Goal: Complete application form

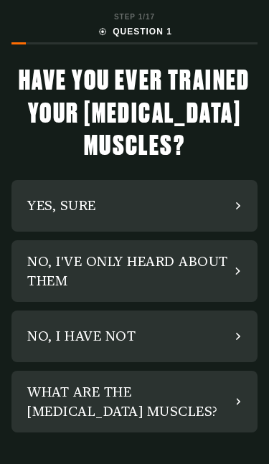
click at [47, 338] on div "NO, I HAVE NOT" at bounding box center [81, 335] width 108 height 19
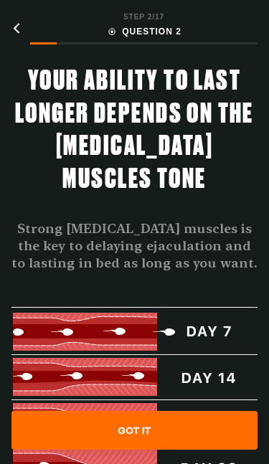
click at [156, 429] on div "GOT IT" at bounding box center [134, 430] width 246 height 39
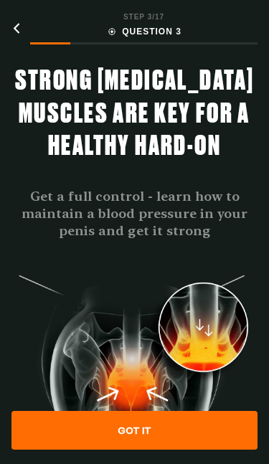
click at [156, 426] on div "GOT IT" at bounding box center [134, 430] width 246 height 39
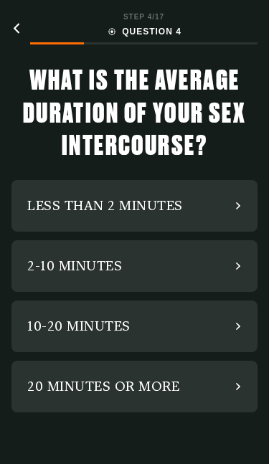
click at [41, 329] on div "10-20 MINUTES" at bounding box center [78, 325] width 103 height 19
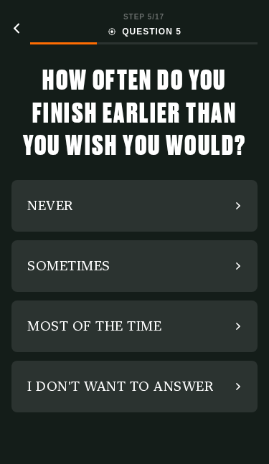
click at [41, 262] on div "SOMETIMES" at bounding box center [68, 265] width 83 height 19
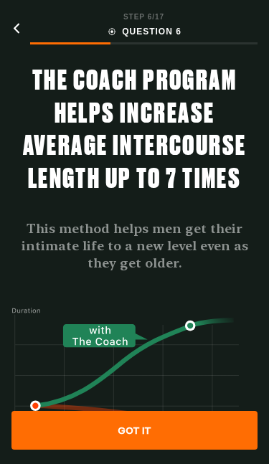
click at [169, 437] on div "GOT IT" at bounding box center [134, 430] width 246 height 39
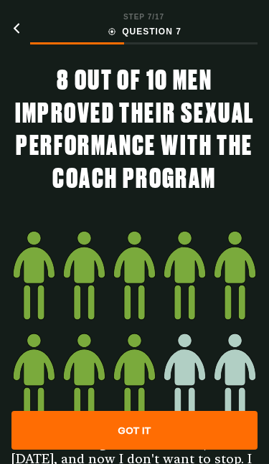
click at [169, 429] on div "GOT IT" at bounding box center [134, 430] width 246 height 39
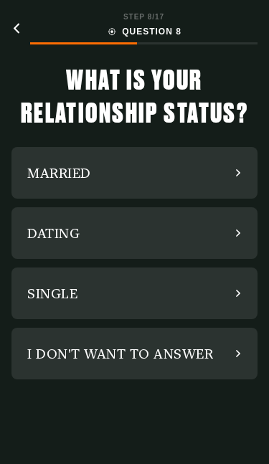
click at [54, 168] on div "MARRIED" at bounding box center [59, 172] width 64 height 19
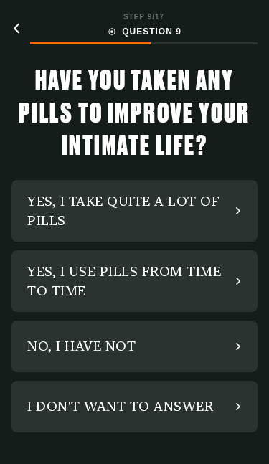
click at [40, 218] on div "YES, I TAKE QUITE A LOT OF PILLS" at bounding box center [131, 210] width 208 height 39
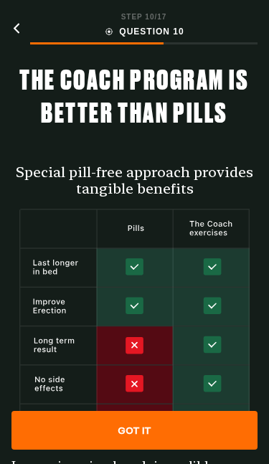
click at [181, 429] on div "GOT IT" at bounding box center [134, 430] width 246 height 39
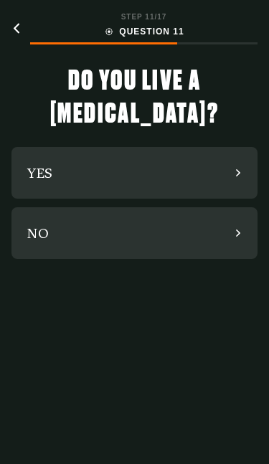
click at [74, 231] on div "NO" at bounding box center [134, 233] width 246 height 52
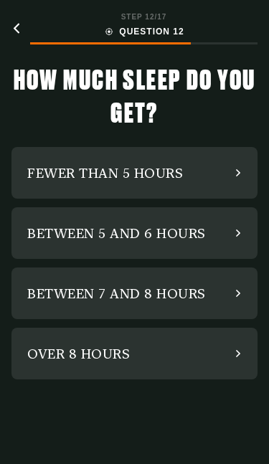
click at [68, 237] on div "BETWEEN 5 AND 6 HOURS" at bounding box center [116, 233] width 179 height 19
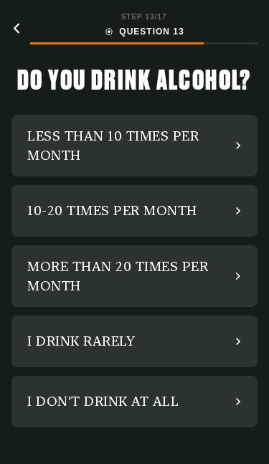
click at [44, 219] on div "10-20 TIMES PER MONTH" at bounding box center [112, 210] width 170 height 19
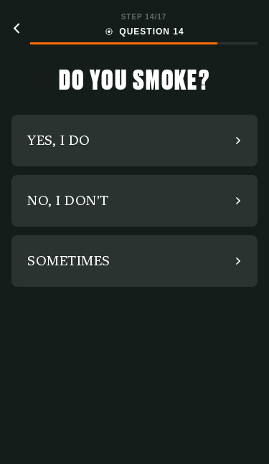
click at [41, 212] on div "NO, I DON'T" at bounding box center [134, 201] width 246 height 52
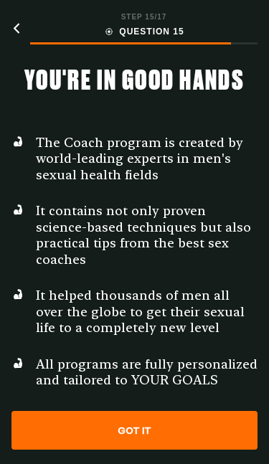
click at [164, 434] on div "GOT IT" at bounding box center [134, 430] width 246 height 39
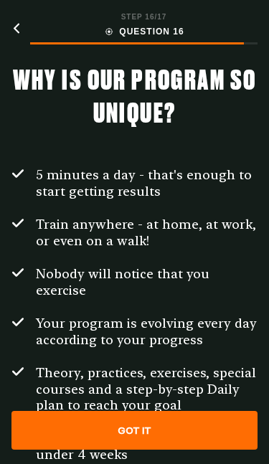
click at [158, 429] on div "GOT IT" at bounding box center [134, 430] width 246 height 39
